Goal: Information Seeking & Learning: Learn about a topic

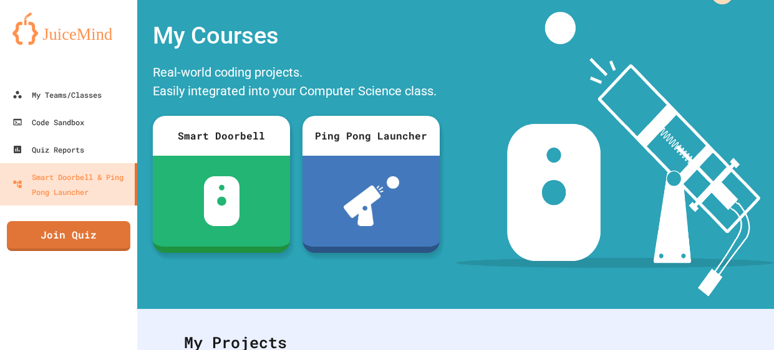
scroll to position [31, 0]
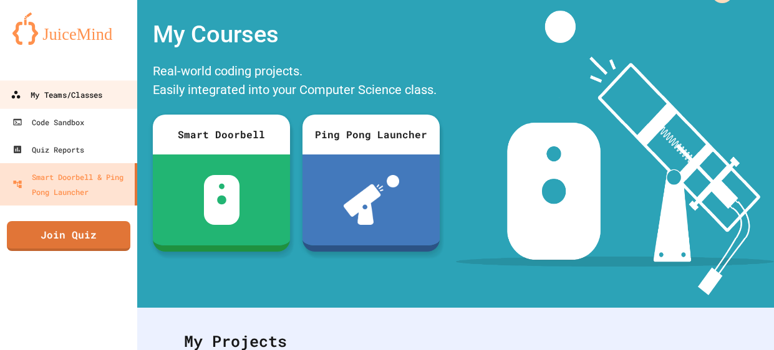
click at [67, 101] on div "My Teams/Classes" at bounding box center [57, 95] width 92 height 16
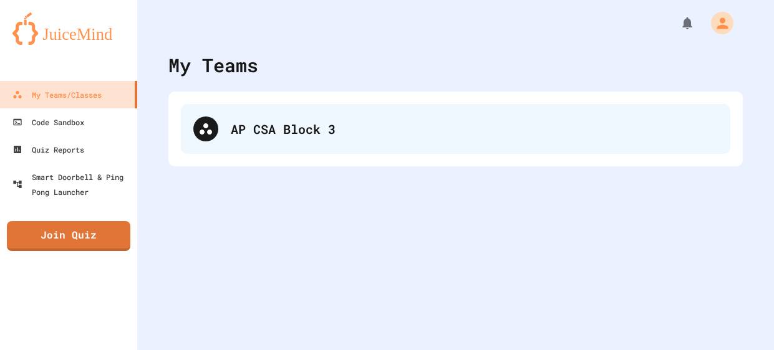
click at [266, 148] on div "AP CSA Block 3" at bounding box center [455, 129] width 549 height 50
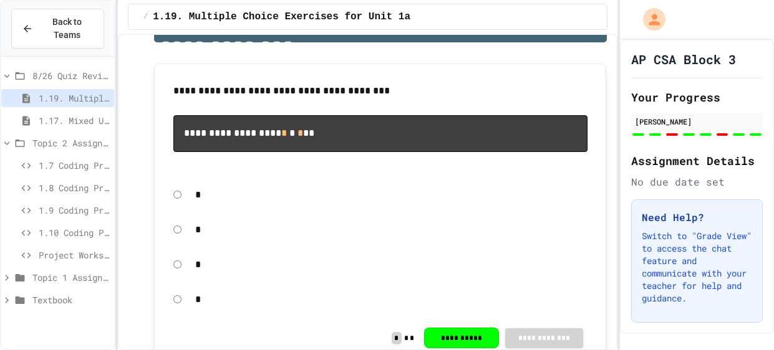
scroll to position [51, 0]
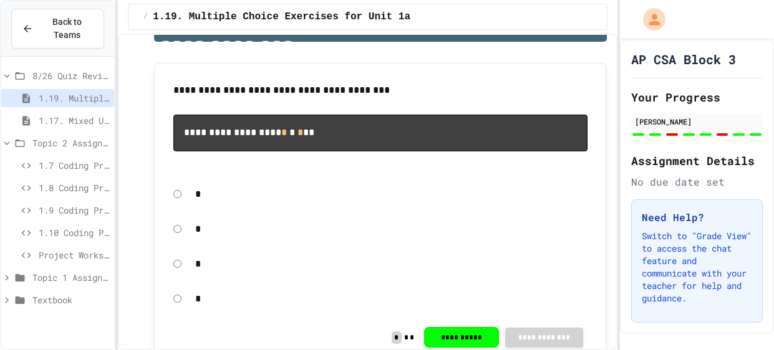
click at [79, 259] on span "Project Workspace" at bounding box center [74, 255] width 70 height 13
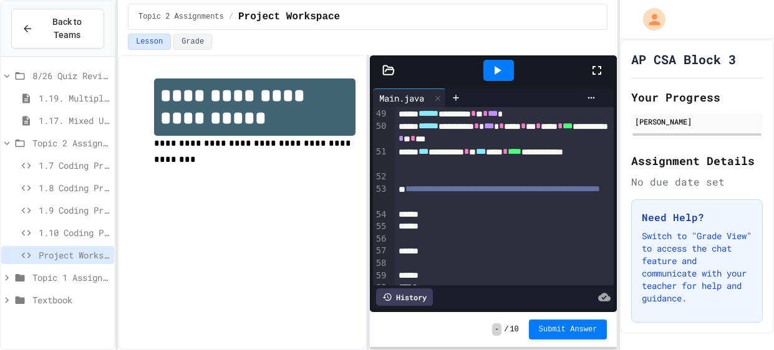
scroll to position [863, 0]
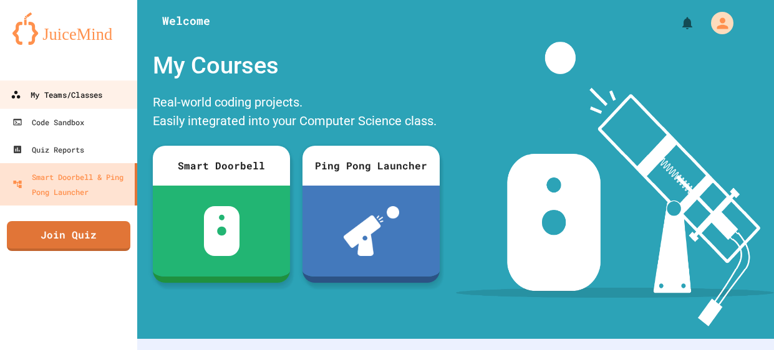
click at [66, 90] on div "My Teams/Classes" at bounding box center [57, 95] width 92 height 16
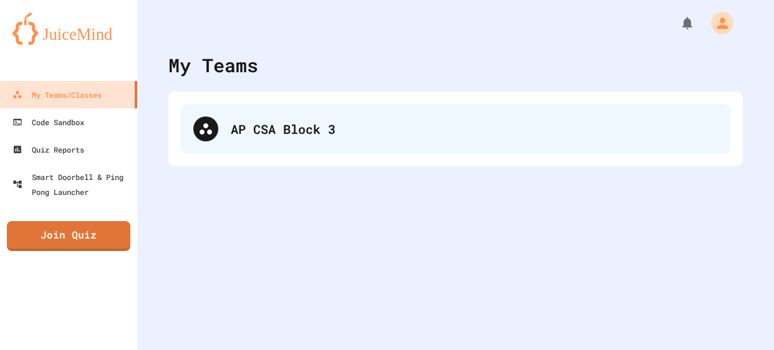
click at [268, 130] on div "AP CSA Block 3" at bounding box center [474, 129] width 487 height 19
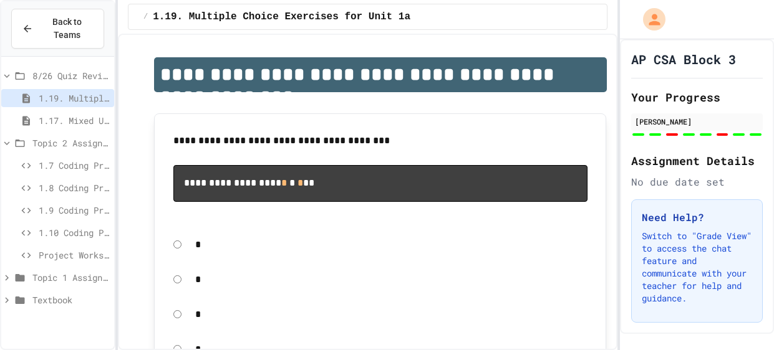
click at [60, 213] on span "1.9 Coding Practice" at bounding box center [74, 210] width 70 height 13
